Goal: Transaction & Acquisition: Obtain resource

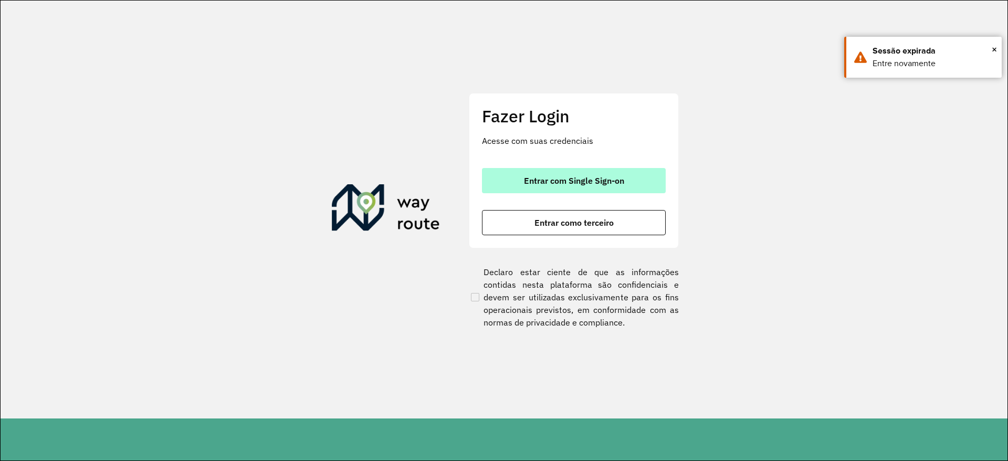
click at [524, 170] on button "Entrar com Single Sign-on" at bounding box center [574, 180] width 184 height 25
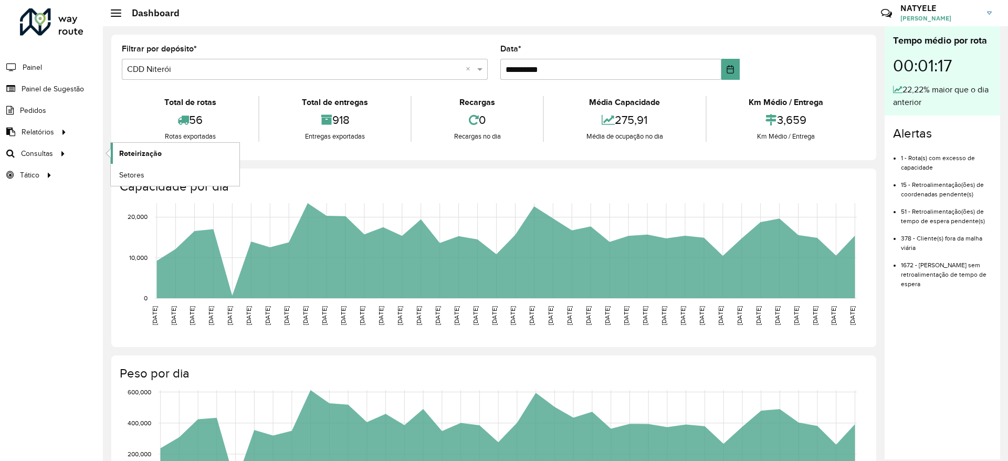
click at [148, 152] on span "Roteirização" at bounding box center [140, 153] width 43 height 11
click at [121, 172] on span "Setores" at bounding box center [132, 175] width 26 height 11
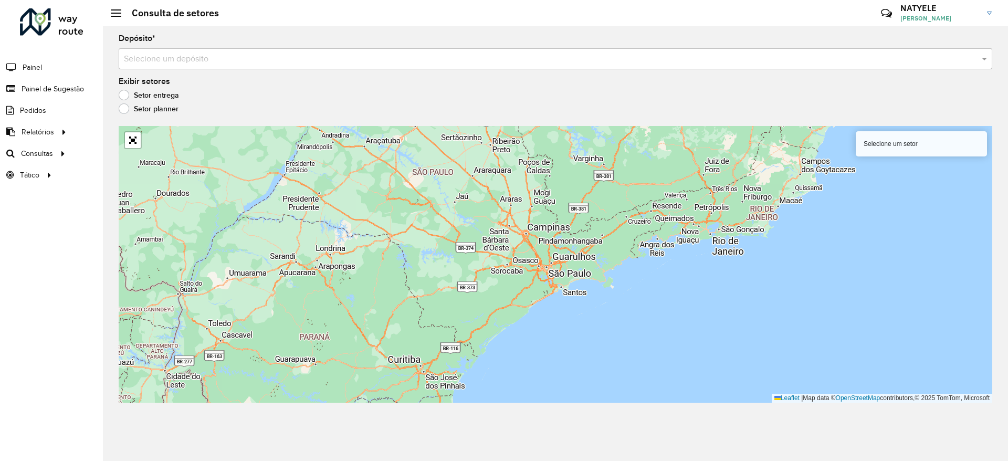
click at [122, 112] on label "Setor planner" at bounding box center [149, 108] width 60 height 11
click at [123, 93] on label "Setor entrega" at bounding box center [149, 95] width 60 height 11
click at [129, 140] on link "Abrir mapa em tela cheia" at bounding box center [133, 140] width 16 height 16
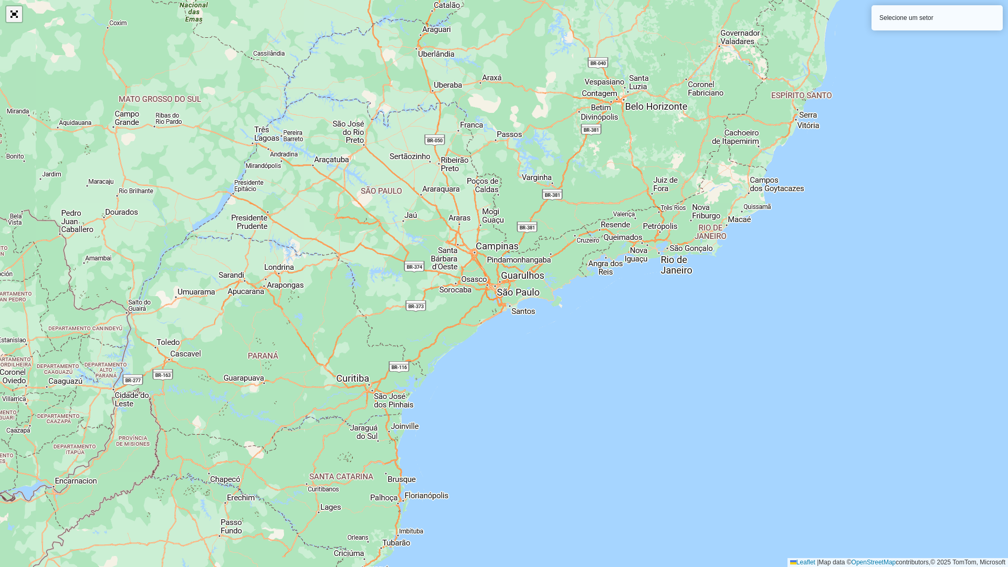
click at [15, 20] on link "Abrir mapa em tela cheia" at bounding box center [14, 14] width 16 height 16
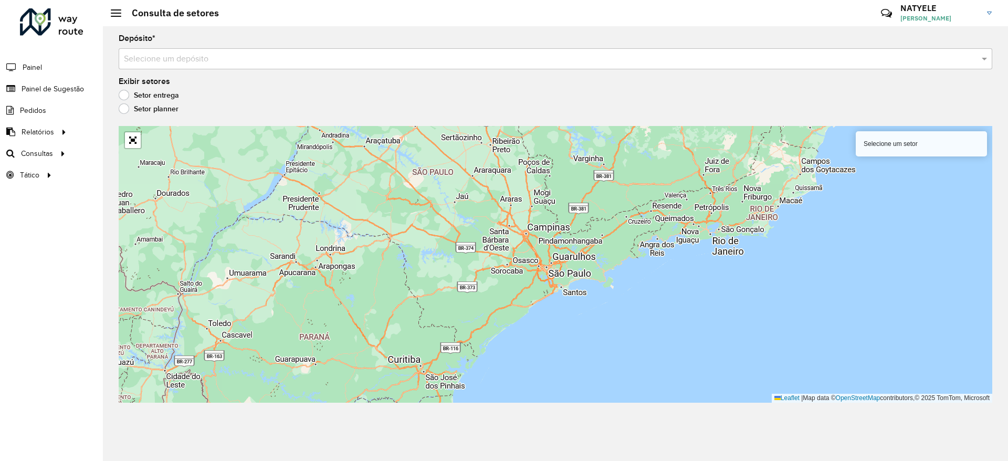
click at [123, 110] on label "Setor planner" at bounding box center [149, 108] width 60 height 11
click at [126, 93] on label "Setor entrega" at bounding box center [149, 95] width 60 height 11
click at [170, 57] on input "text" at bounding box center [545, 59] width 842 height 13
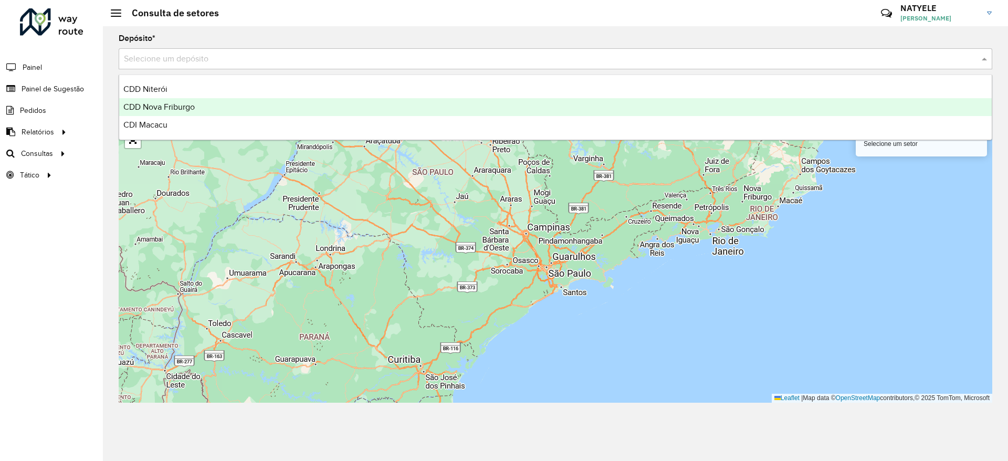
click at [172, 102] on span "CDD Nova Friburgo" at bounding box center [158, 106] width 71 height 9
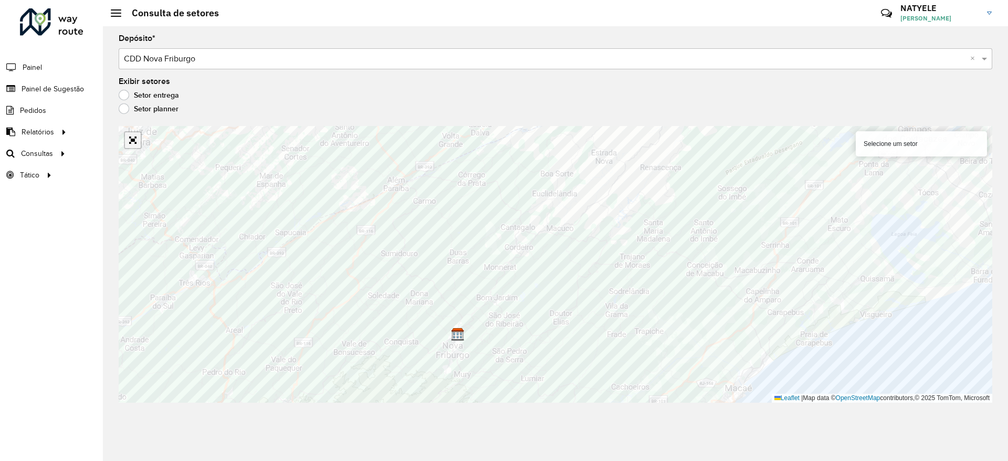
click at [135, 144] on link "Abrir mapa em tela cheia" at bounding box center [133, 140] width 16 height 16
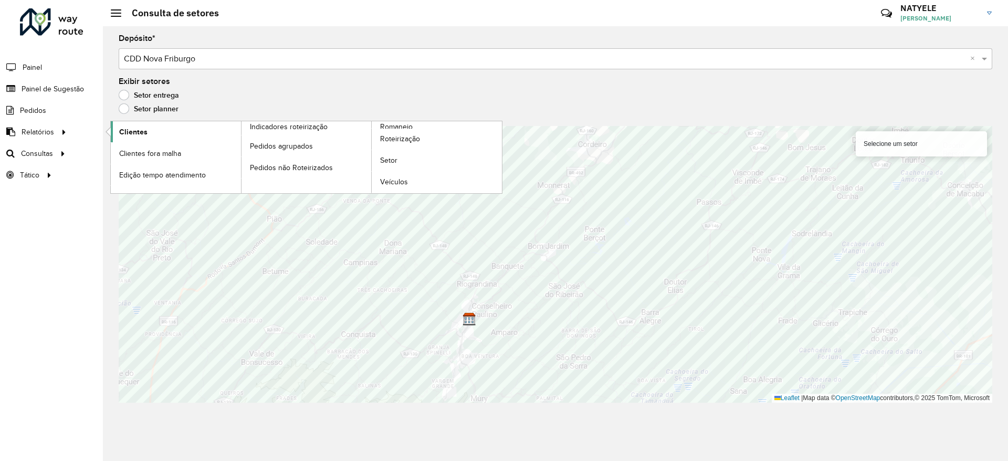
click at [135, 129] on span "Clientes" at bounding box center [133, 132] width 28 height 11
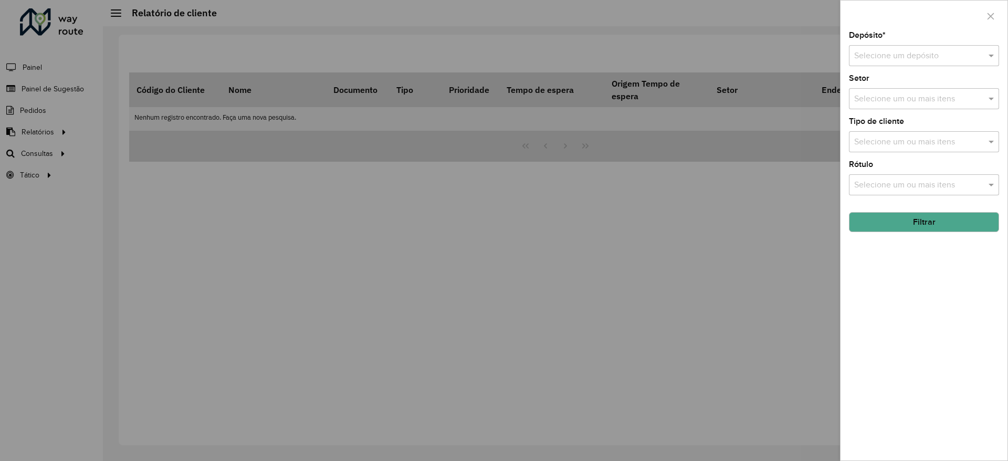
click at [892, 66] on div "Selecione um depósito" at bounding box center [924, 55] width 150 height 21
click at [892, 55] on input "text" at bounding box center [913, 56] width 119 height 13
click at [901, 102] on span "CDD Nova Friburgo" at bounding box center [889, 103] width 71 height 9
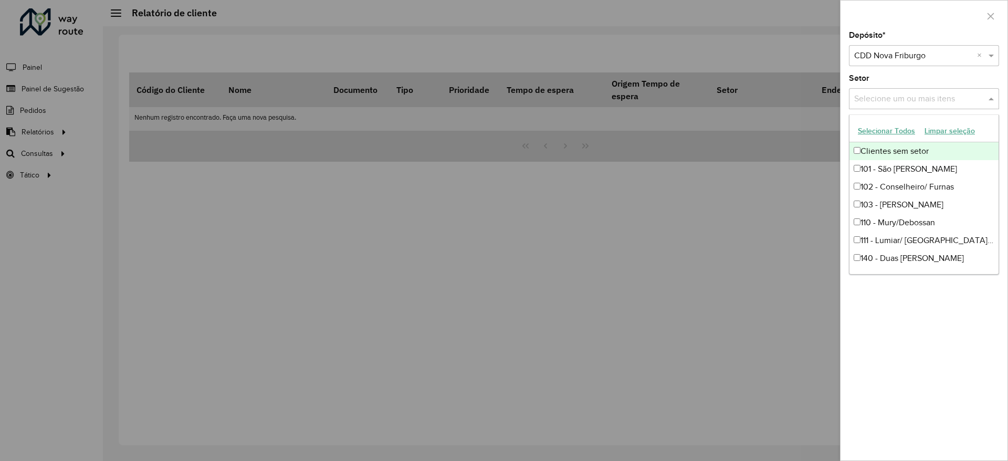
click at [928, 101] on input "text" at bounding box center [919, 99] width 134 height 13
click at [896, 374] on div "Depósito * Selecione um depósito × CDD Nova Friburgo × Setor Selecione um ou ma…" at bounding box center [924, 246] width 167 height 429
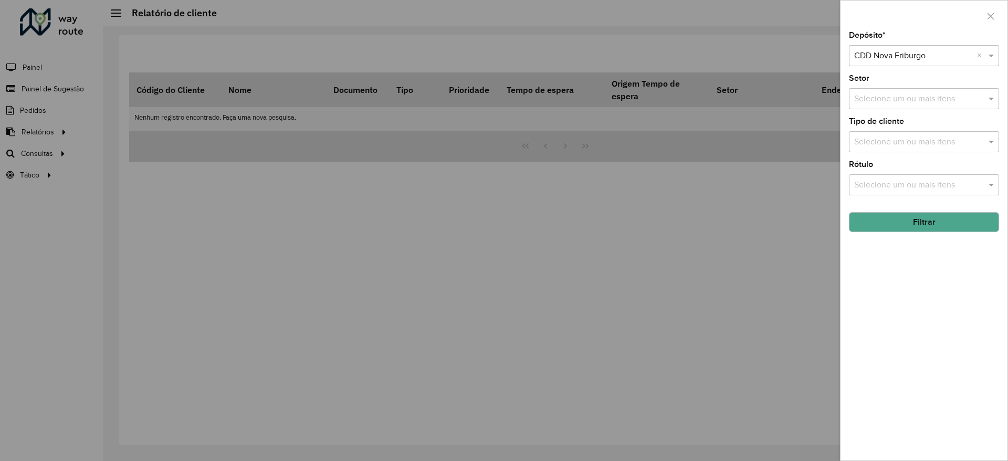
click at [931, 141] on input "text" at bounding box center [919, 142] width 134 height 13
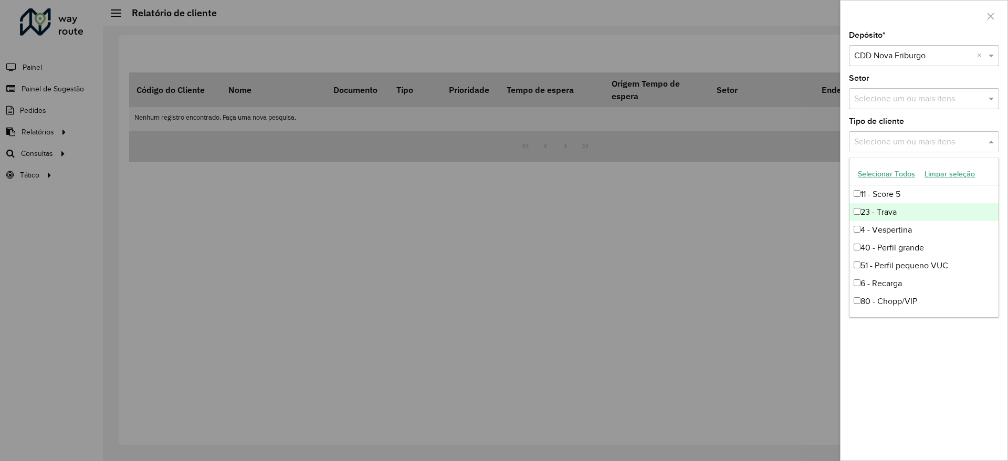
click at [908, 211] on div "23 - Trava" at bounding box center [924, 212] width 149 height 18
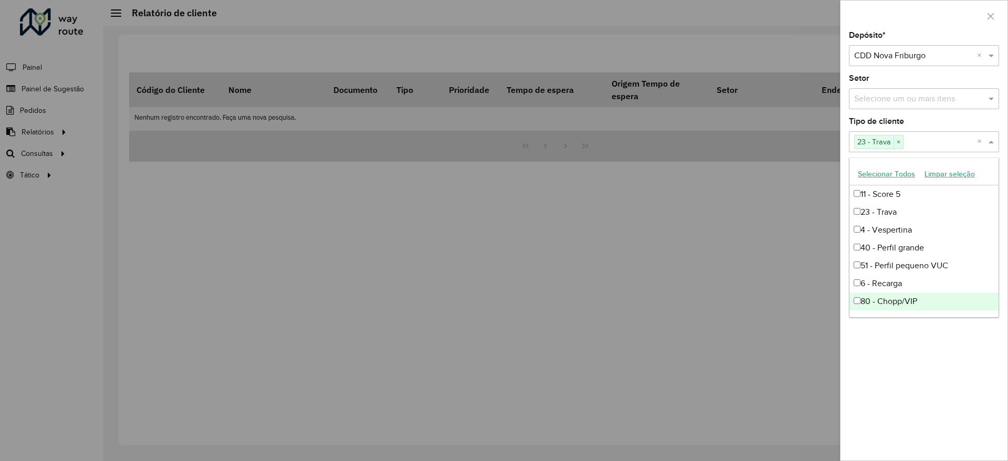
click at [920, 348] on div "Depósito * Selecione um depósito × CDD Nova Friburgo × Setor Selecione um ou ma…" at bounding box center [924, 246] width 167 height 429
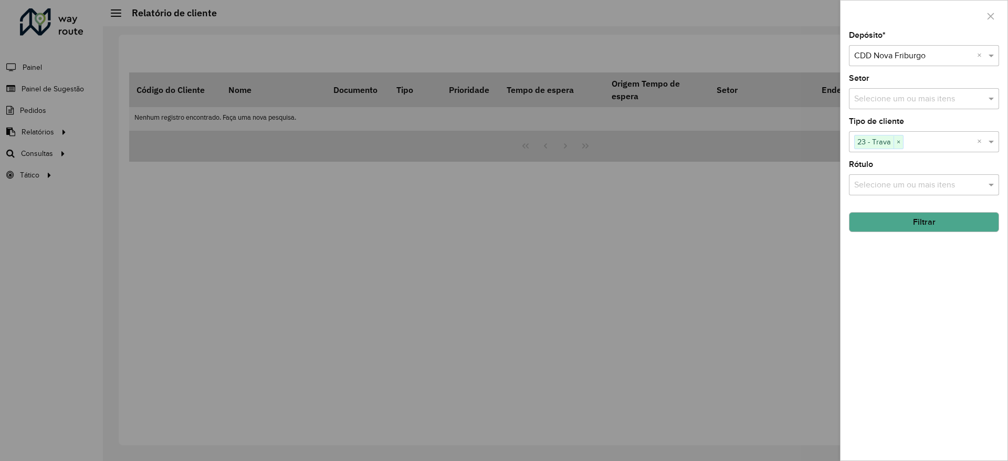
click at [942, 186] on input "text" at bounding box center [919, 185] width 134 height 13
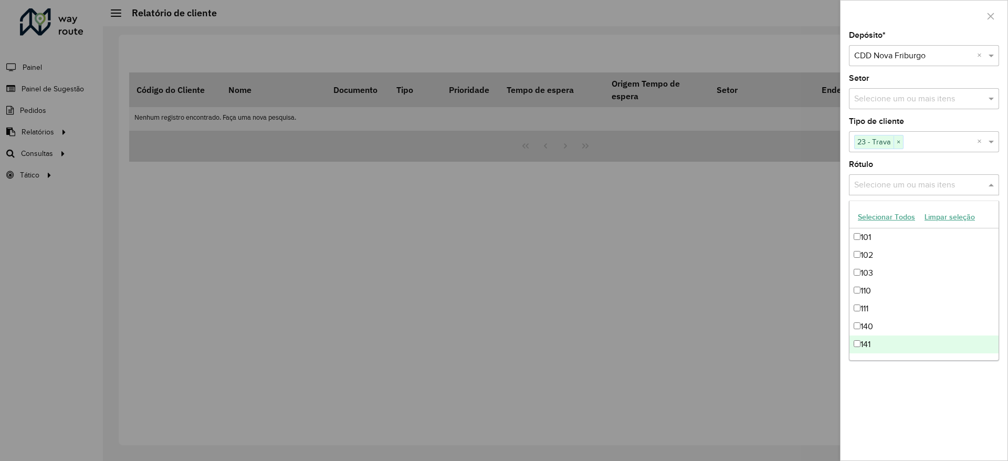
click at [926, 414] on div "Depósito * Selecione um depósito × CDD Nova Friburgo × Setor Selecione um ou ma…" at bounding box center [924, 246] width 167 height 429
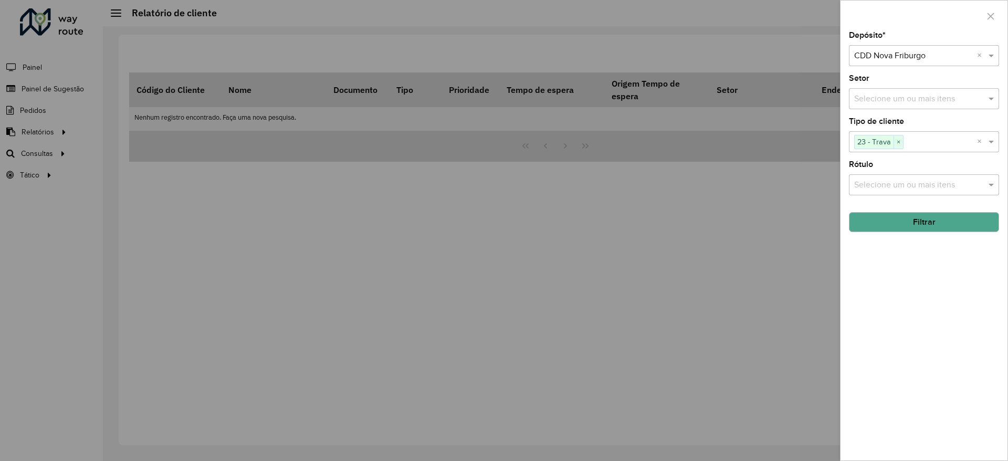
click at [926, 215] on button "Filtrar" at bounding box center [924, 222] width 150 height 20
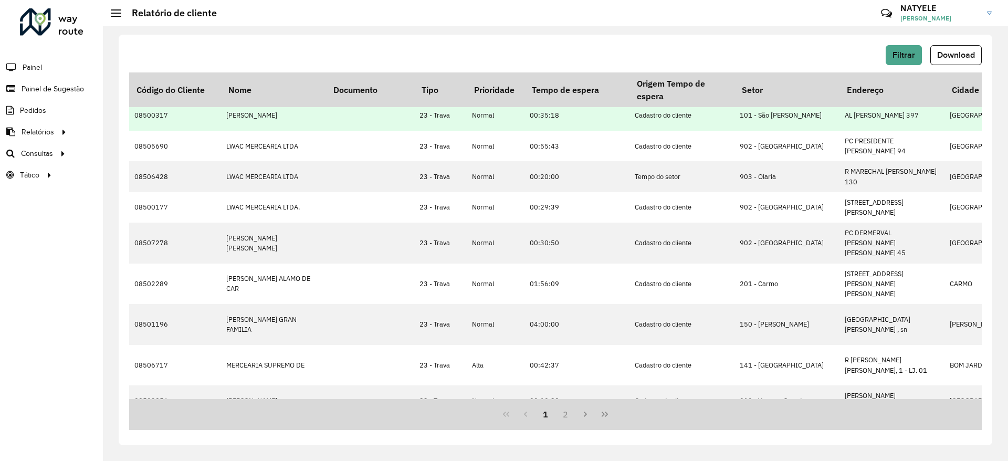
scroll to position [348, 0]
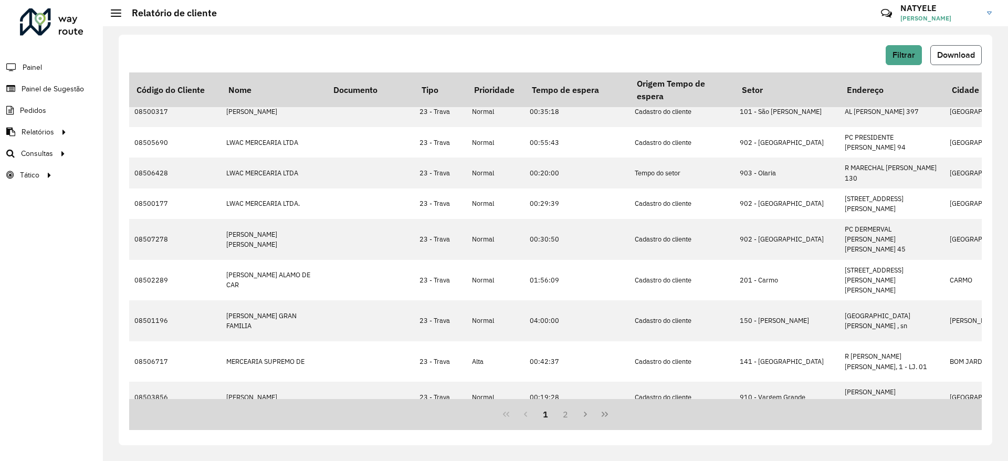
click at [936, 57] on button "Download" at bounding box center [956, 55] width 51 height 20
